Goal: Task Accomplishment & Management: Manage account settings

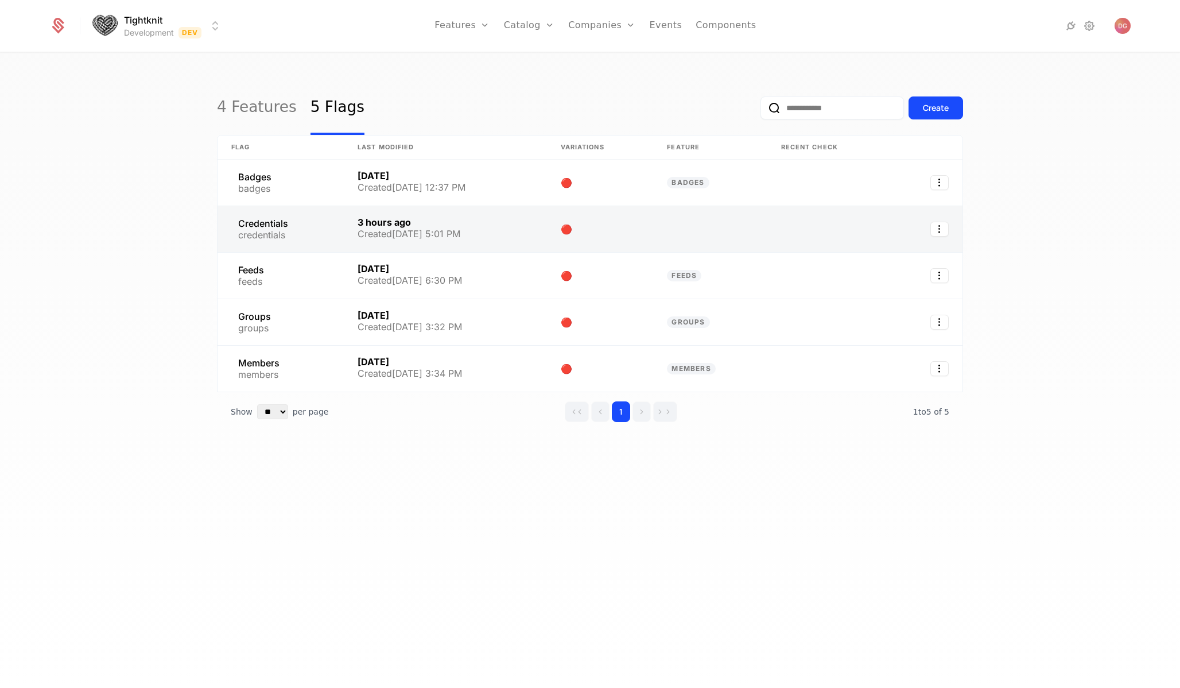
click at [277, 231] on link at bounding box center [281, 229] width 126 height 46
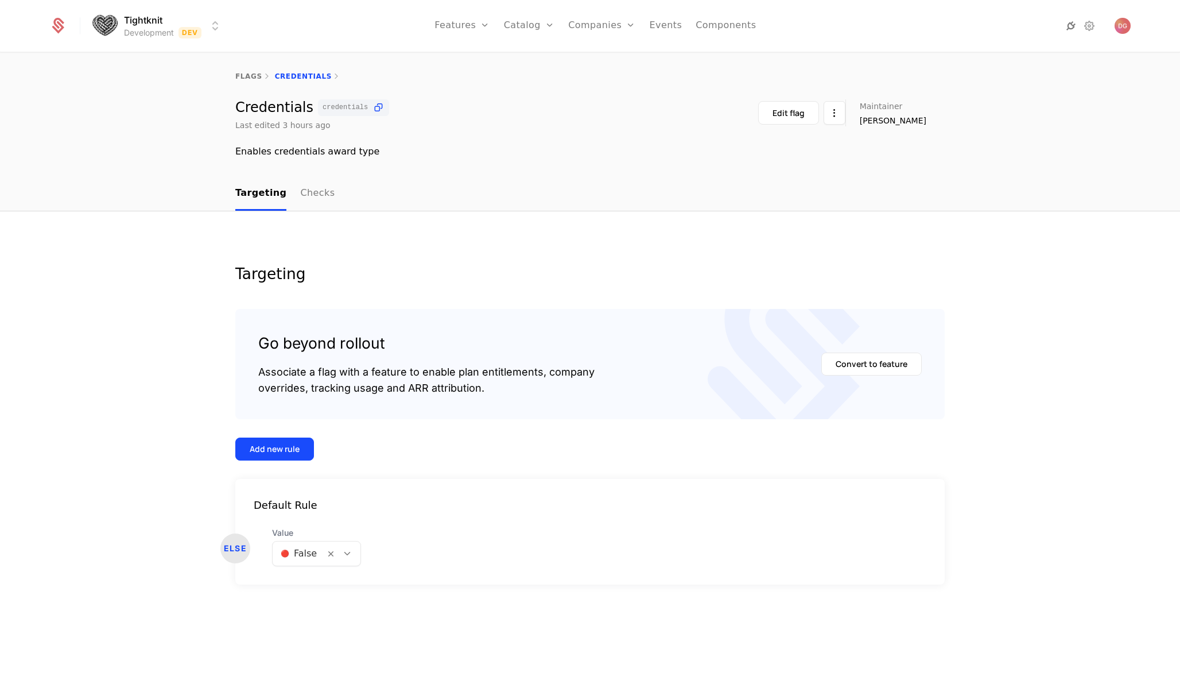
click at [1072, 22] on icon at bounding box center [1071, 26] width 14 height 14
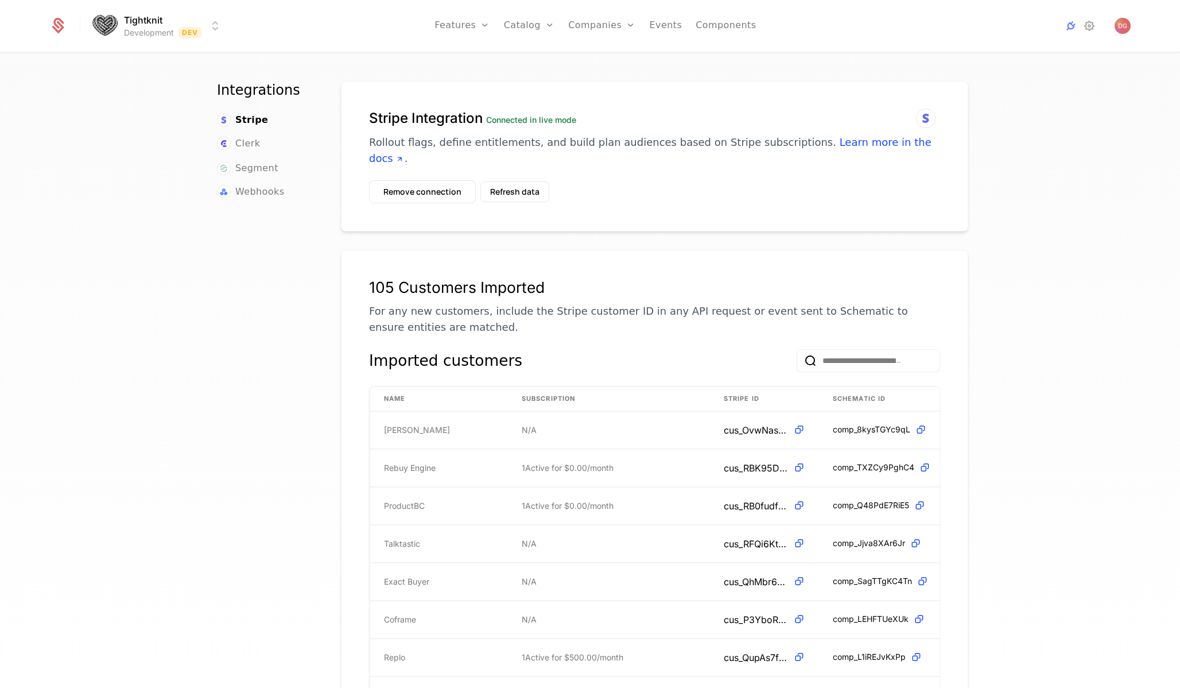
click at [1080, 28] on div at bounding box center [1033, 26] width 128 height 14
click at [1086, 28] on icon at bounding box center [1090, 26] width 14 height 14
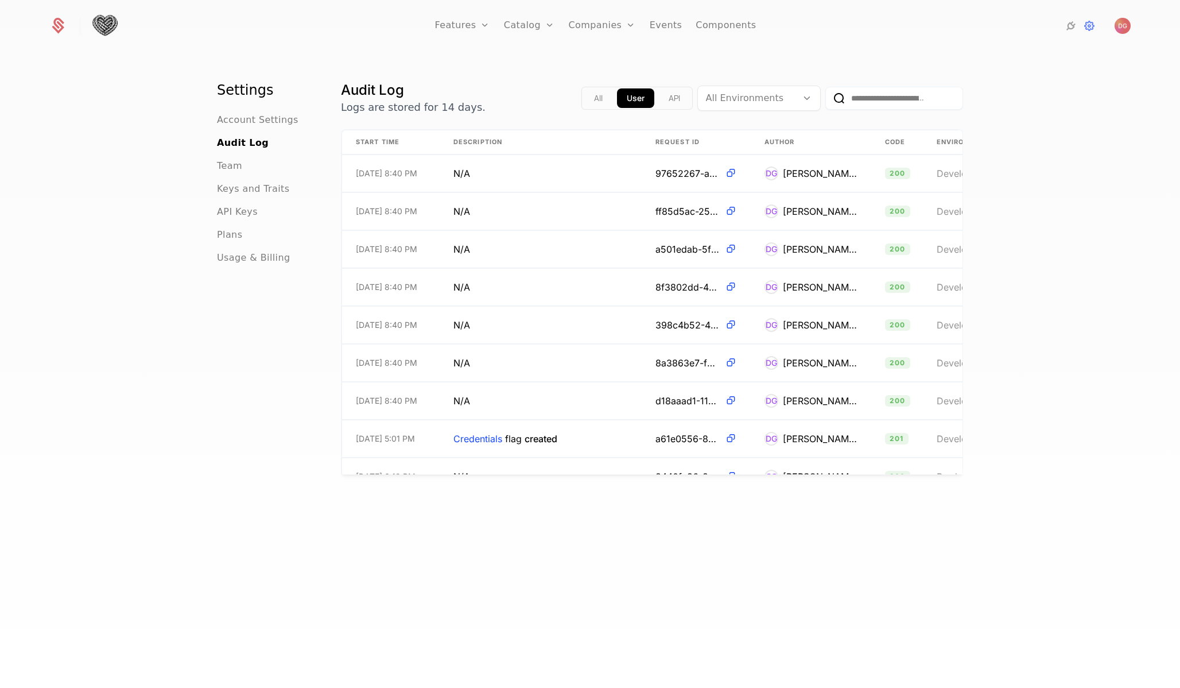
click at [257, 204] on ul "Account Settings Audit Log Team Keys and Traits API Keys Plans Usage & Billing" at bounding box center [265, 189] width 96 height 152
click at [235, 214] on span "API Keys" at bounding box center [237, 212] width 41 height 14
